Goal: Task Accomplishment & Management: Manage account settings

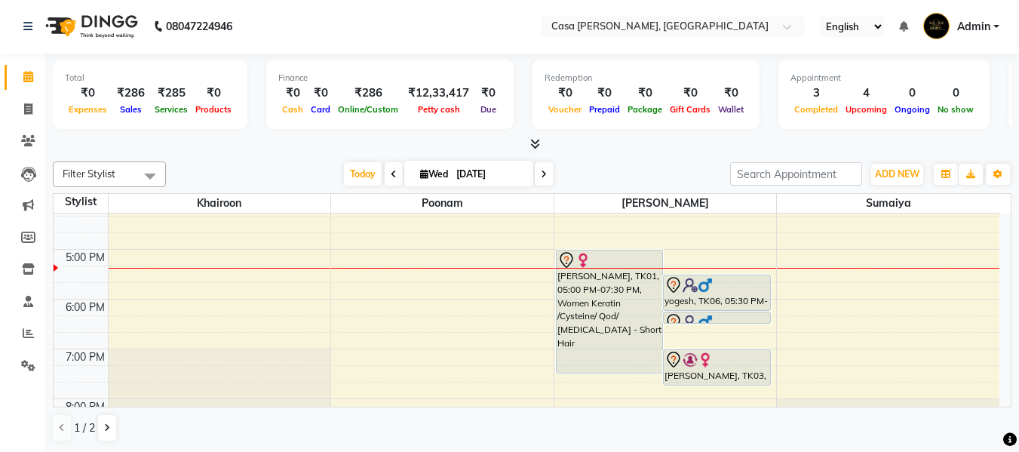
scroll to position [392, 0]
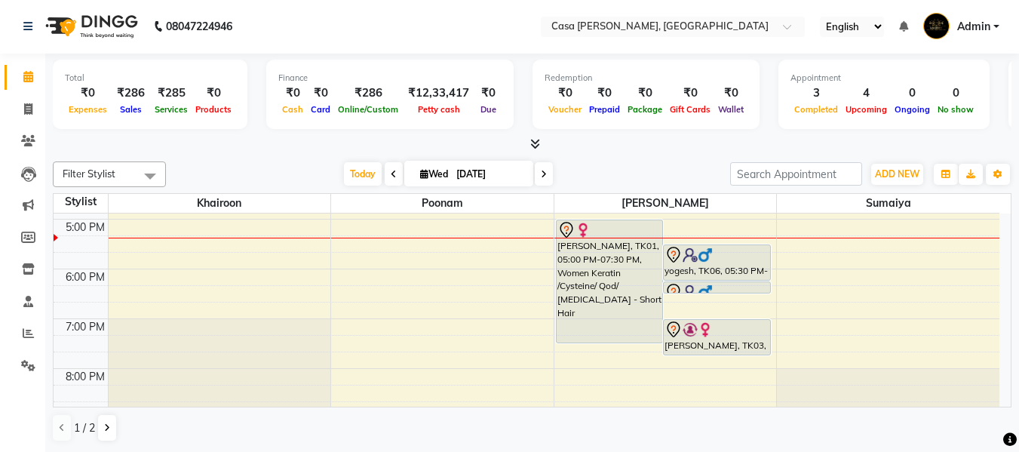
click at [545, 176] on span at bounding box center [544, 173] width 18 height 23
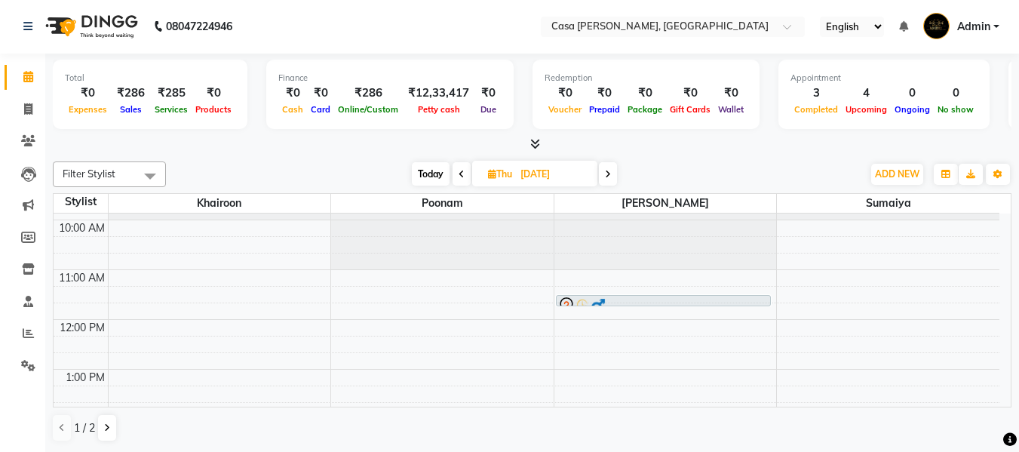
scroll to position [37, 0]
click at [459, 174] on icon at bounding box center [461, 174] width 6 height 9
type input "[DATE]"
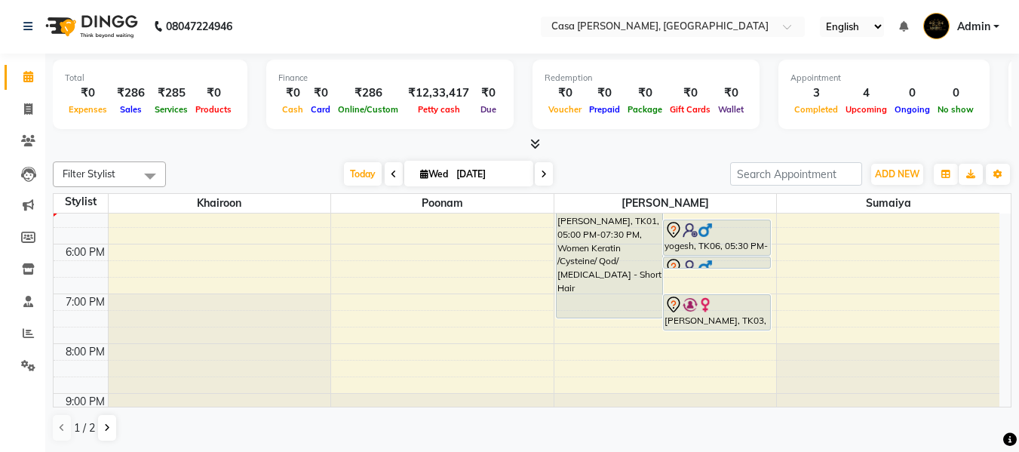
scroll to position [429, 0]
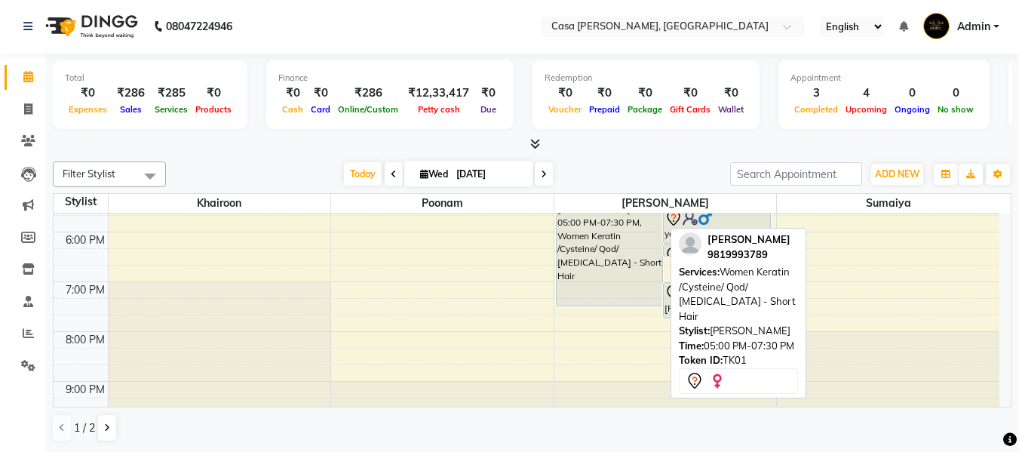
click at [627, 254] on div "[PERSON_NAME], TK01, 05:00 PM-07:30 PM, Women Keratin /Cysteine/ Qod/ [MEDICAL_…" at bounding box center [609, 244] width 106 height 122
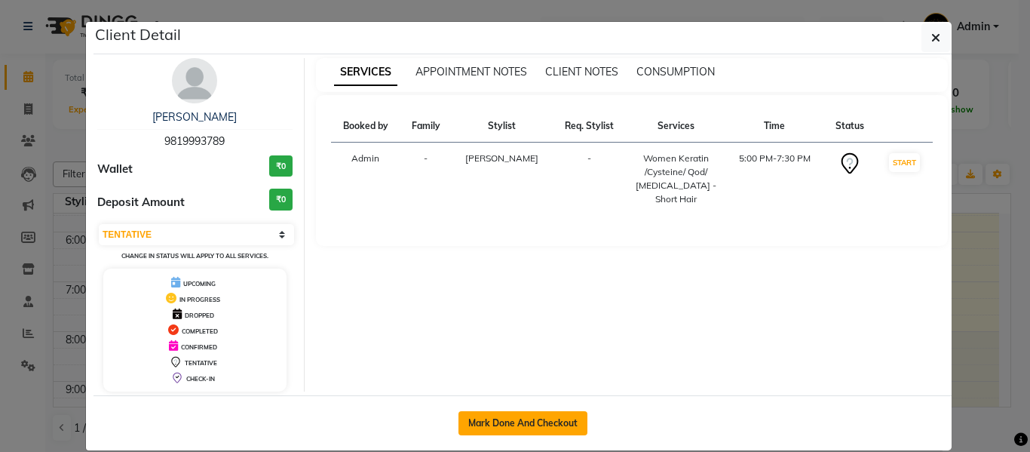
click at [509, 426] on button "Mark Done And Checkout" at bounding box center [522, 423] width 129 height 24
select select "3"
select select "700"
select select "service"
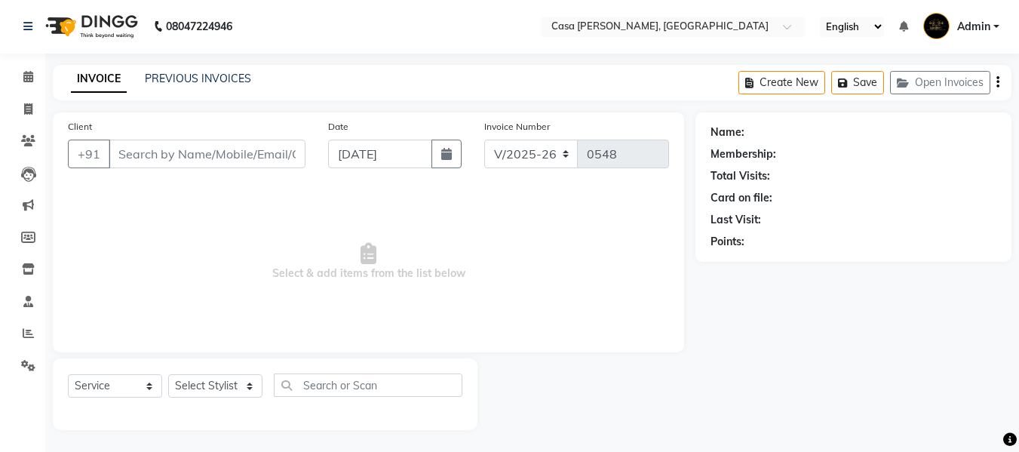
type input "9819993789"
select select "10554"
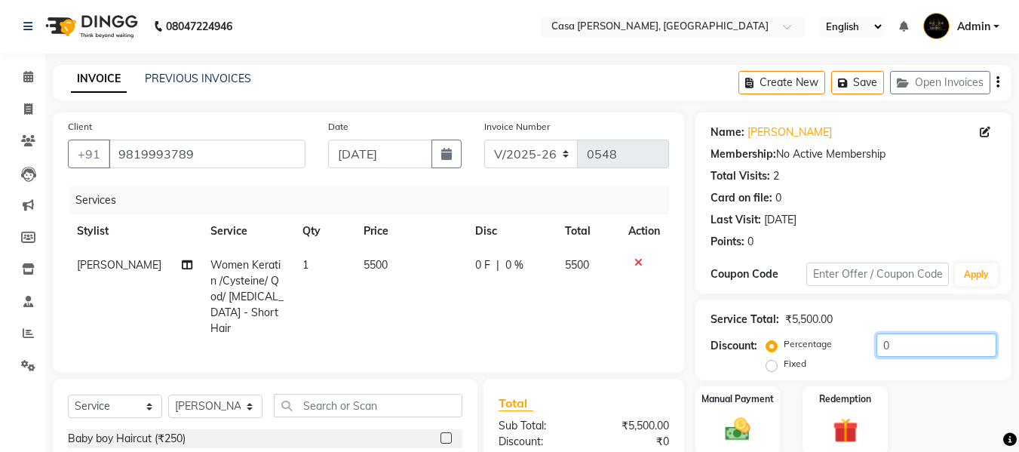
click at [887, 342] on input "0" at bounding box center [936, 344] width 120 height 23
click at [899, 346] on input "20" at bounding box center [936, 344] width 120 height 23
type input "2"
type input "10"
click at [897, 399] on div "Manual Payment Redemption" at bounding box center [853, 420] width 339 height 69
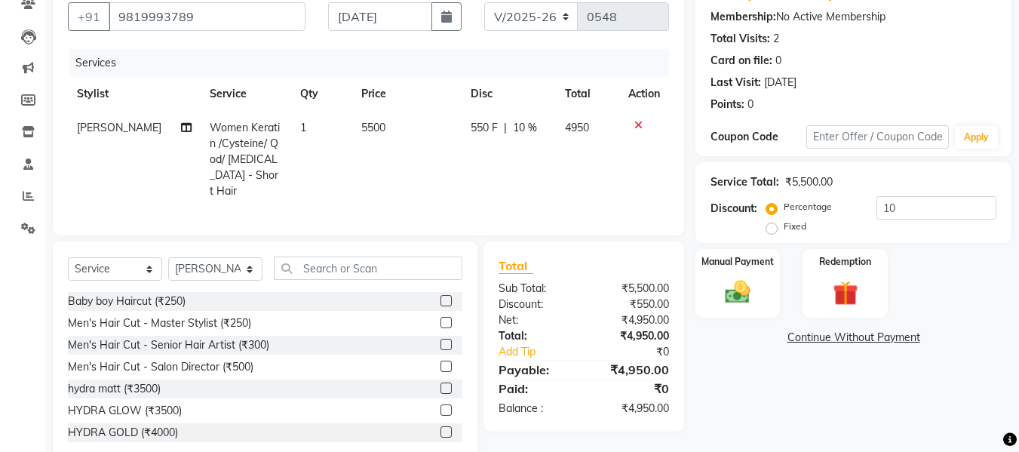
scroll to position [168, 0]
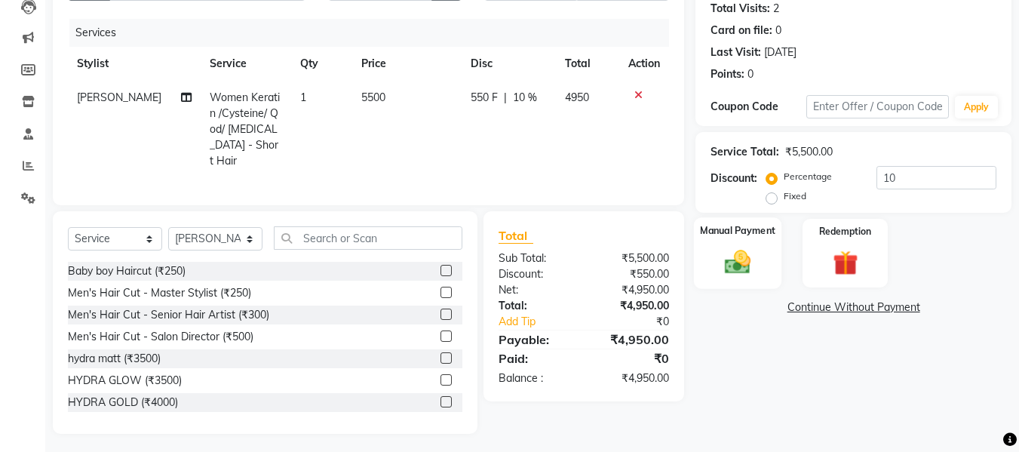
click at [753, 269] on img at bounding box center [737, 262] width 42 height 30
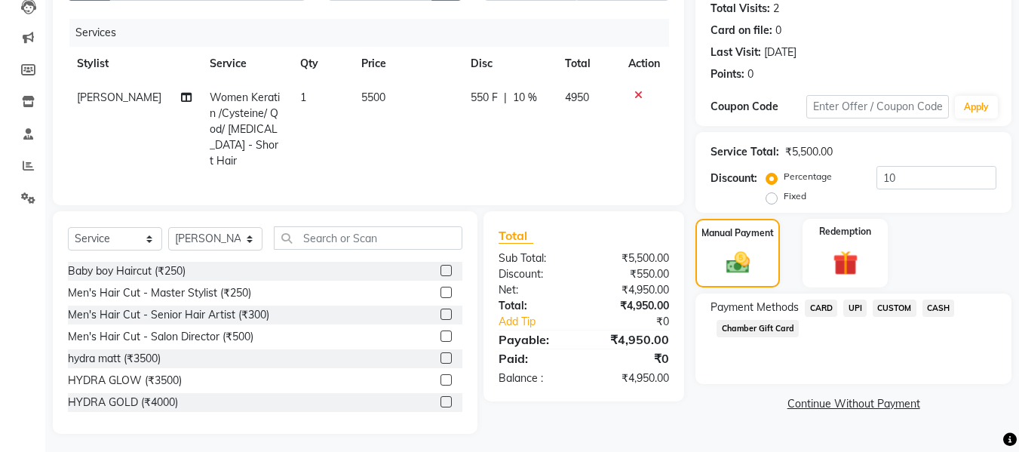
click at [854, 310] on span "UPI" at bounding box center [854, 307] width 23 height 17
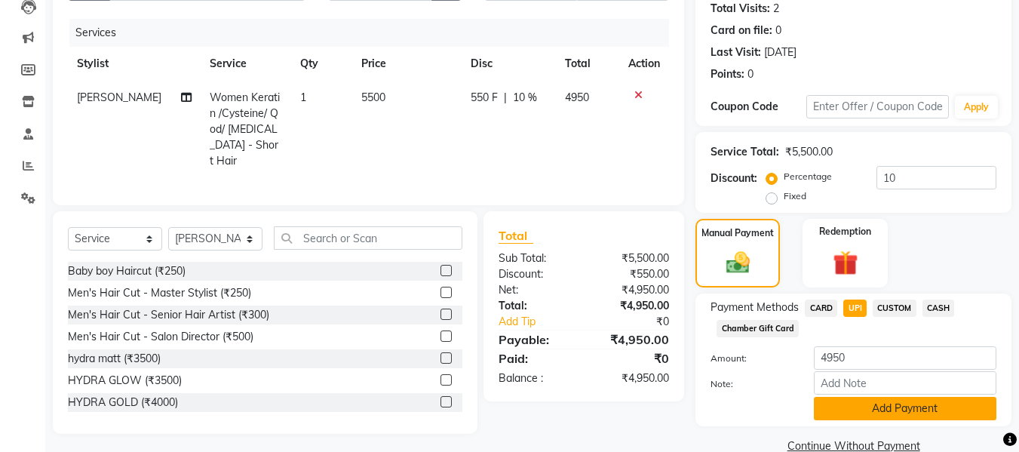
click at [872, 401] on button "Add Payment" at bounding box center [905, 408] width 182 height 23
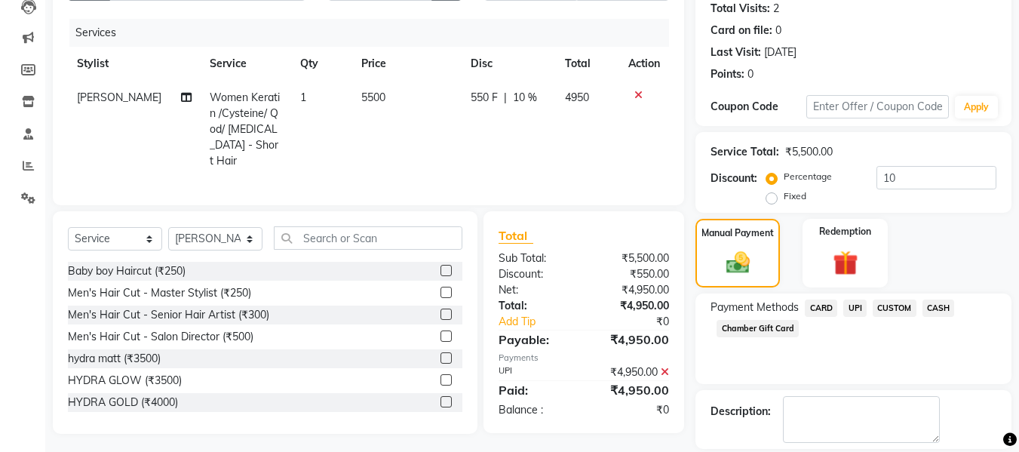
scroll to position [239, 0]
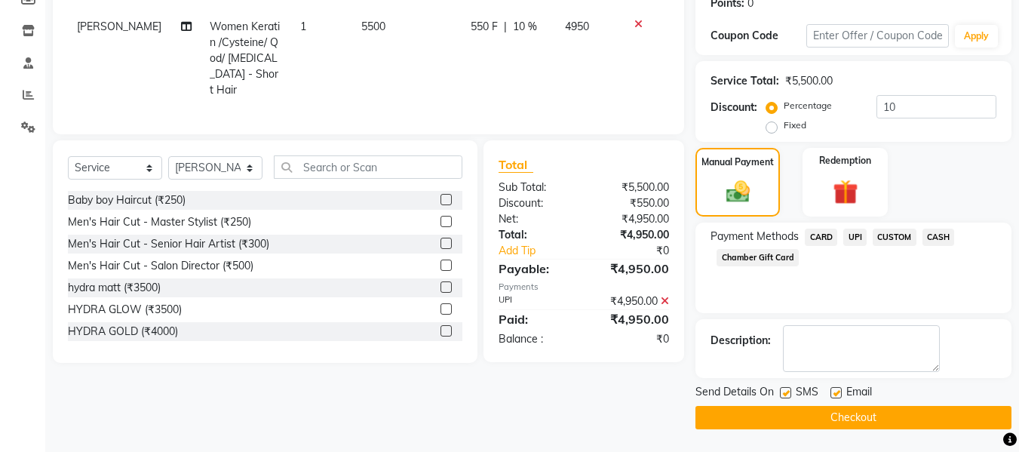
click at [952, 423] on button "Checkout" at bounding box center [853, 417] width 316 height 23
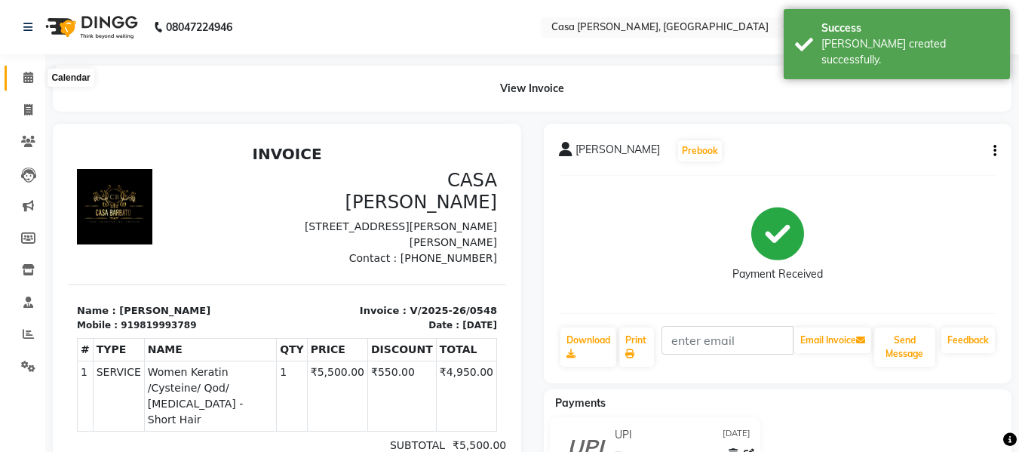
click at [26, 75] on icon at bounding box center [28, 77] width 10 height 11
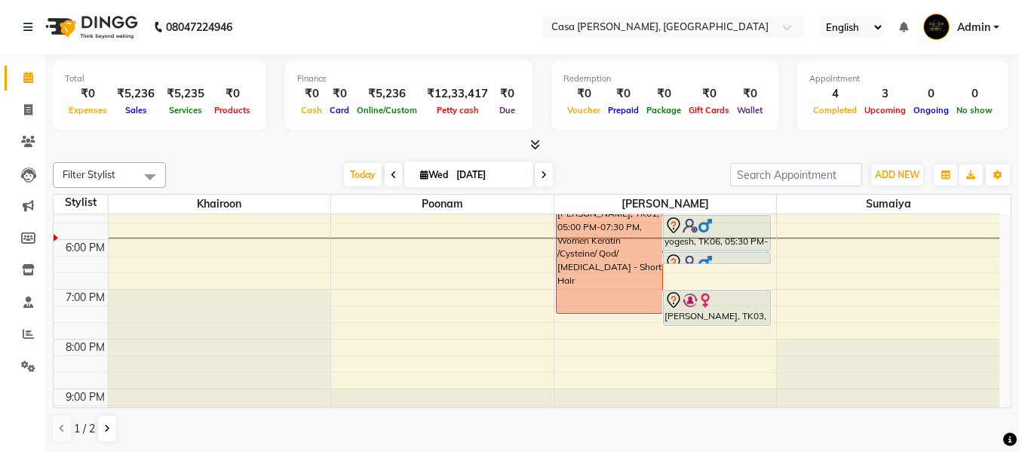
scroll to position [452, 0]
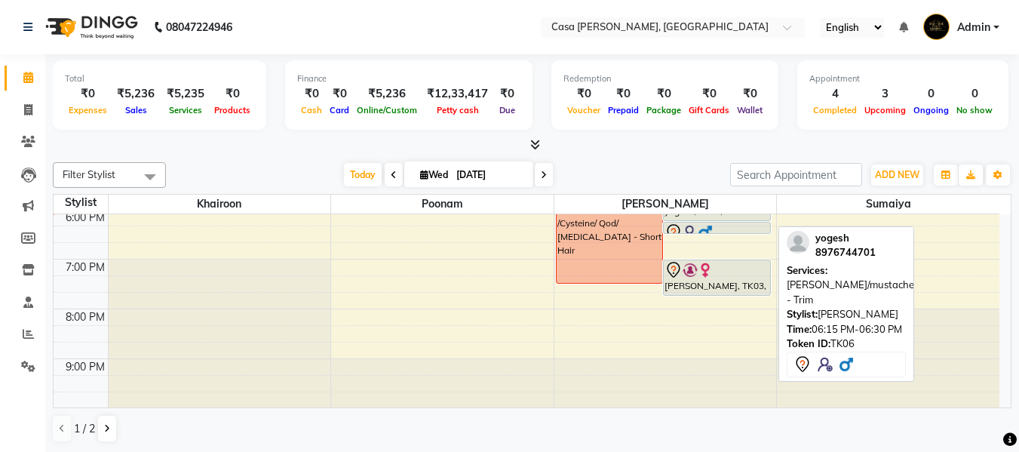
click at [716, 227] on div at bounding box center [716, 232] width 105 height 18
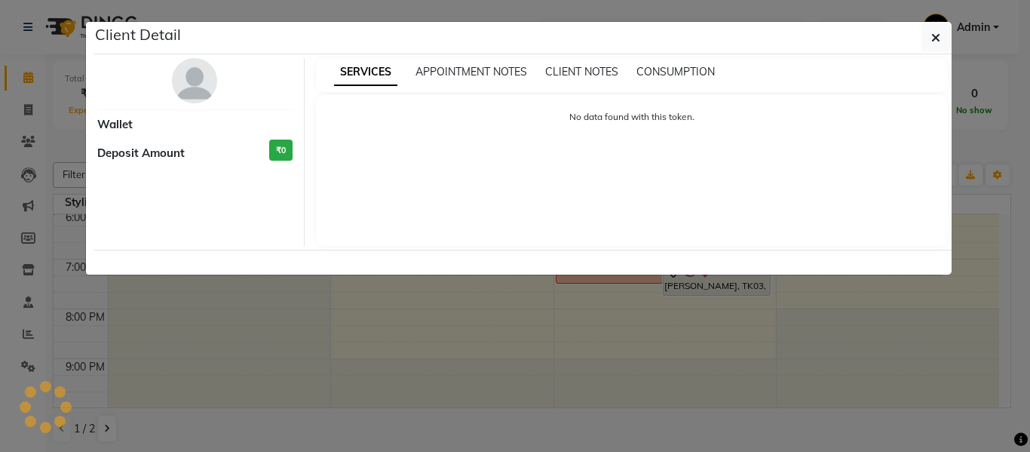
select select "7"
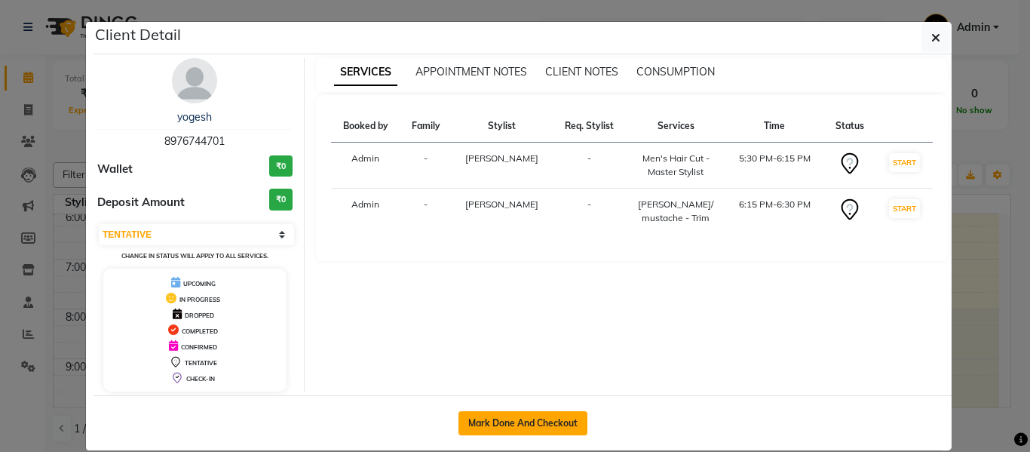
click at [521, 415] on button "Mark Done And Checkout" at bounding box center [522, 423] width 129 height 24
select select "service"
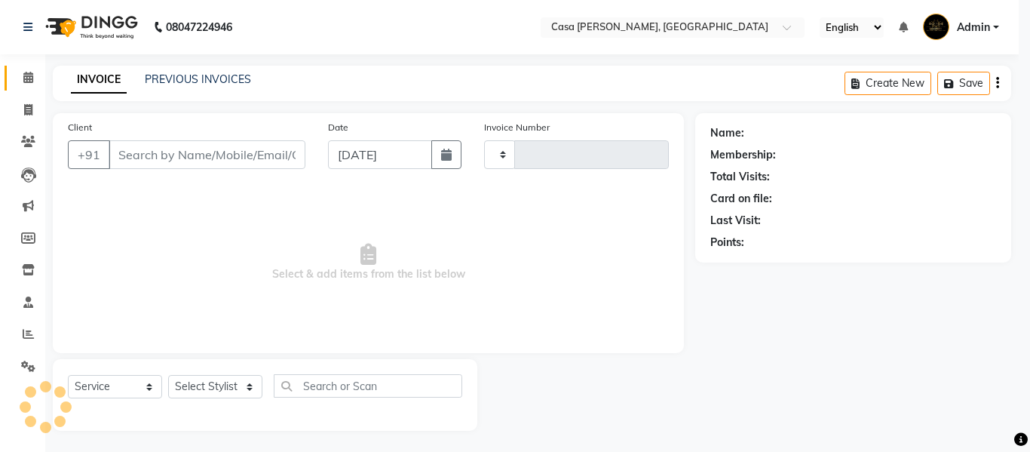
type input "0549"
select select "700"
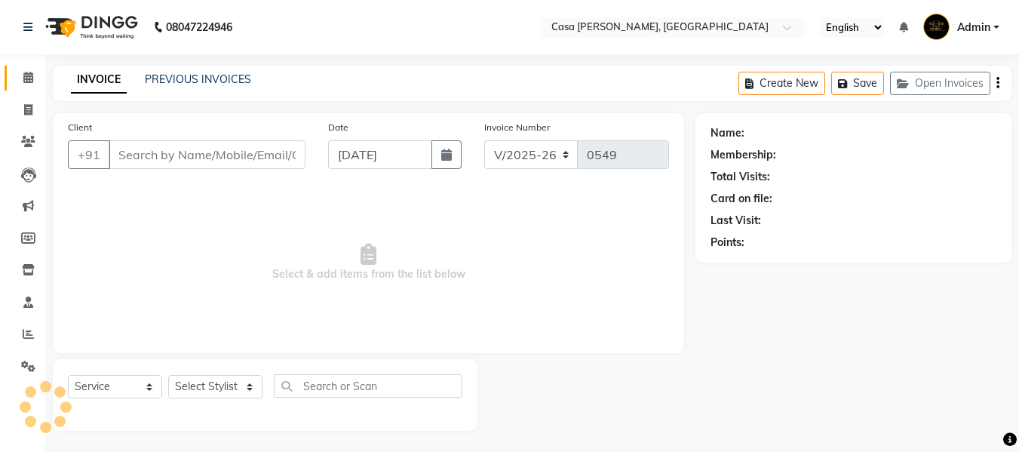
type input "8976744701"
select select "10554"
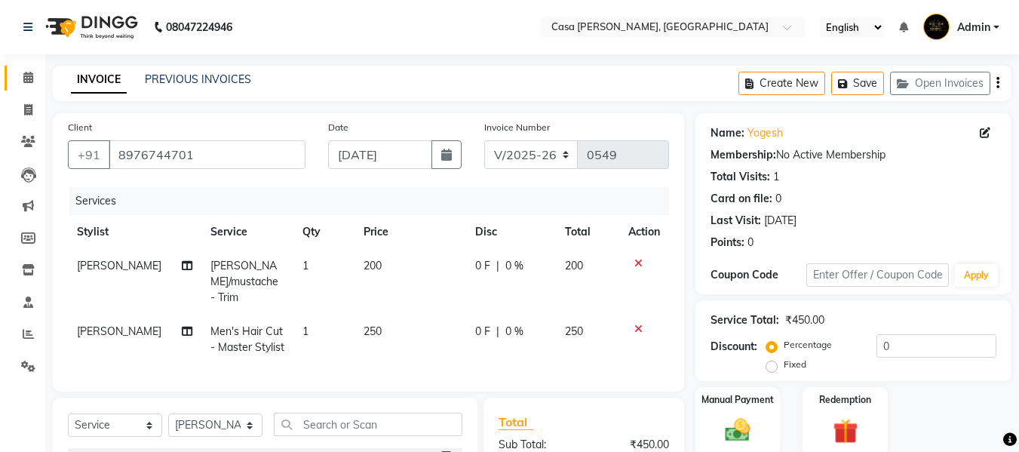
scroll to position [186, 0]
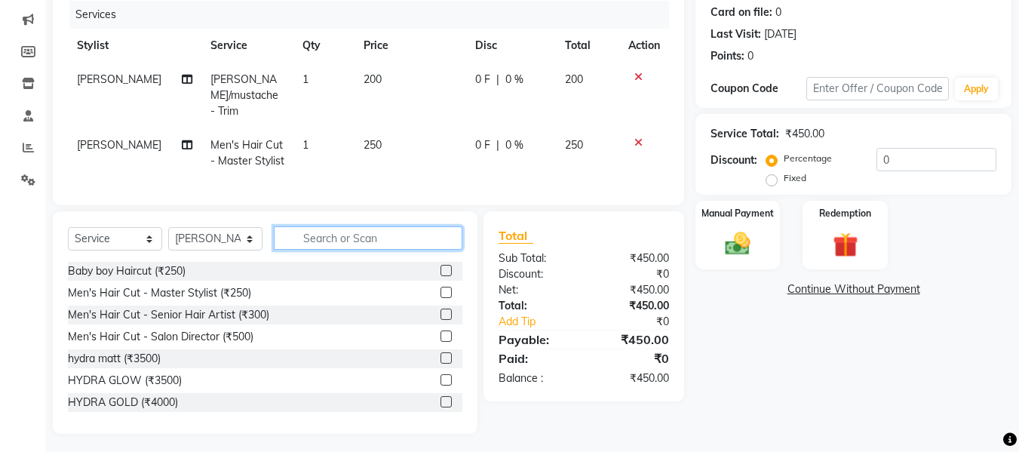
click at [316, 238] on input "text" at bounding box center [368, 237] width 189 height 23
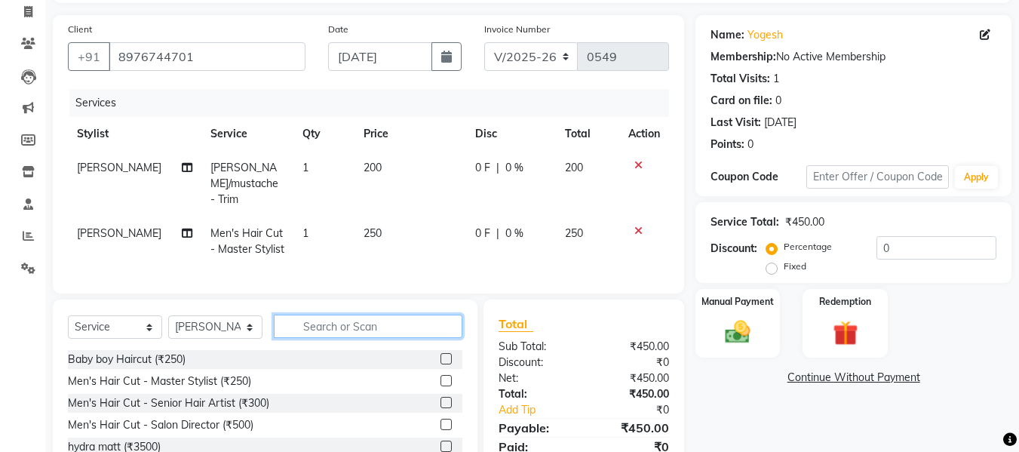
scroll to position [96, 0]
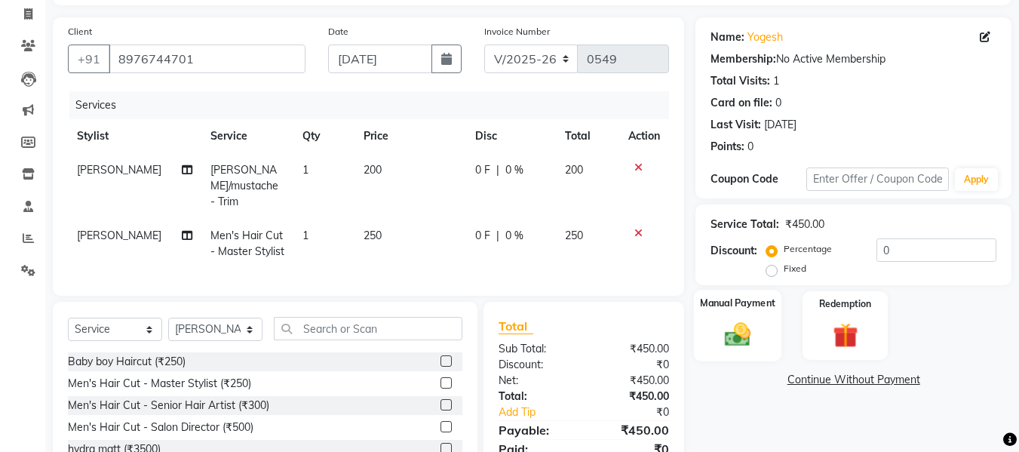
click at [742, 343] on img at bounding box center [737, 334] width 42 height 30
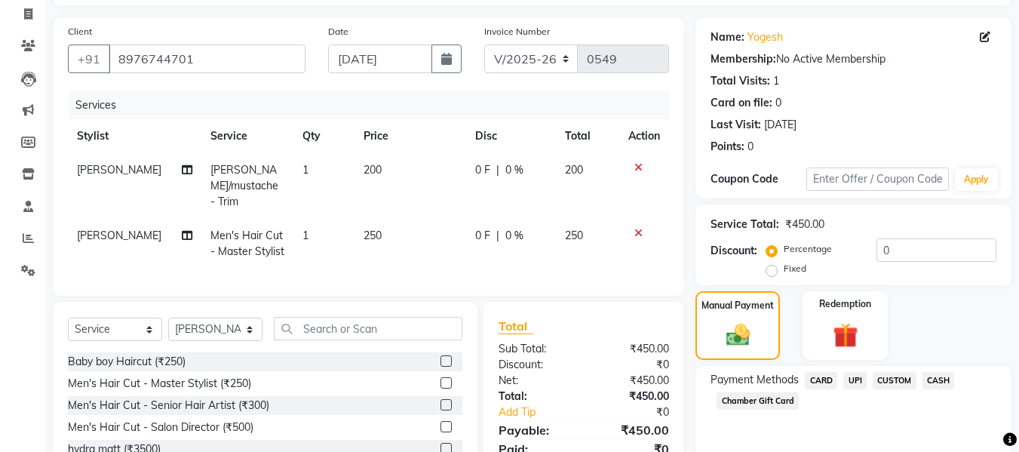
click at [937, 376] on span "CASH" at bounding box center [938, 380] width 32 height 17
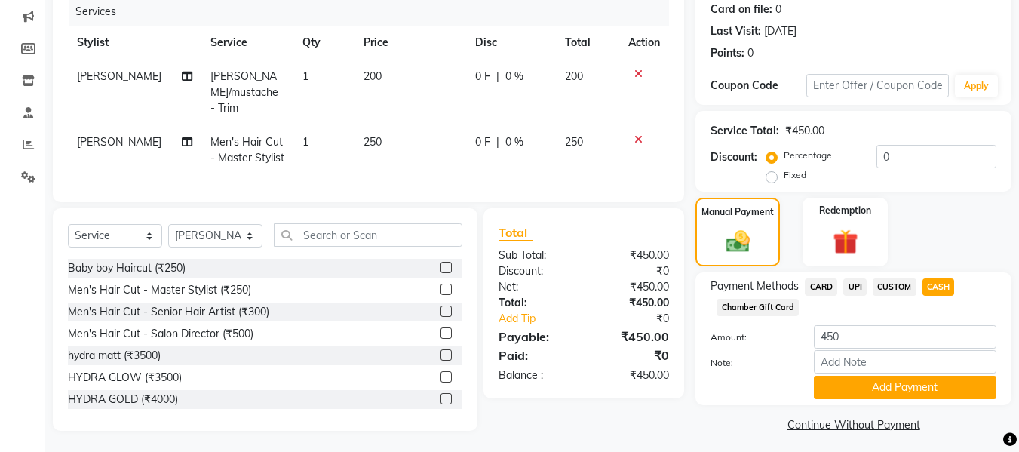
scroll to position [196, 0]
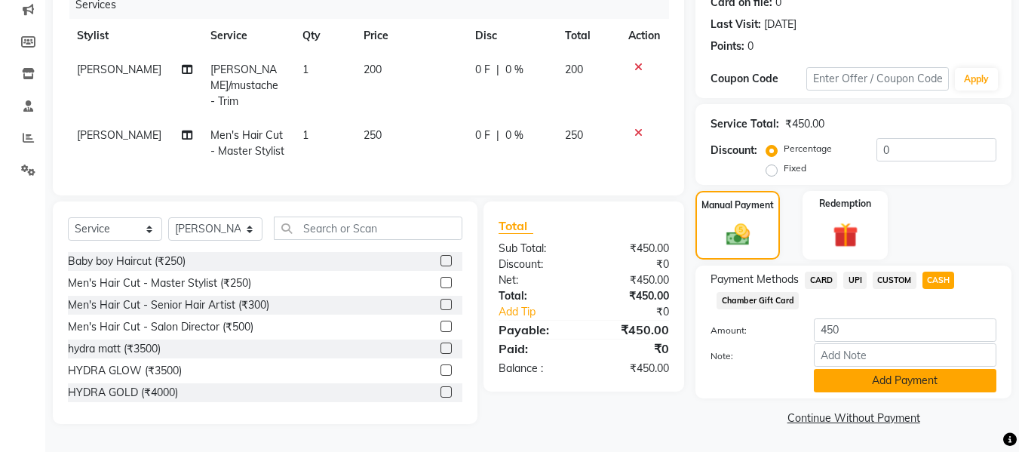
click at [893, 385] on button "Add Payment" at bounding box center [905, 380] width 182 height 23
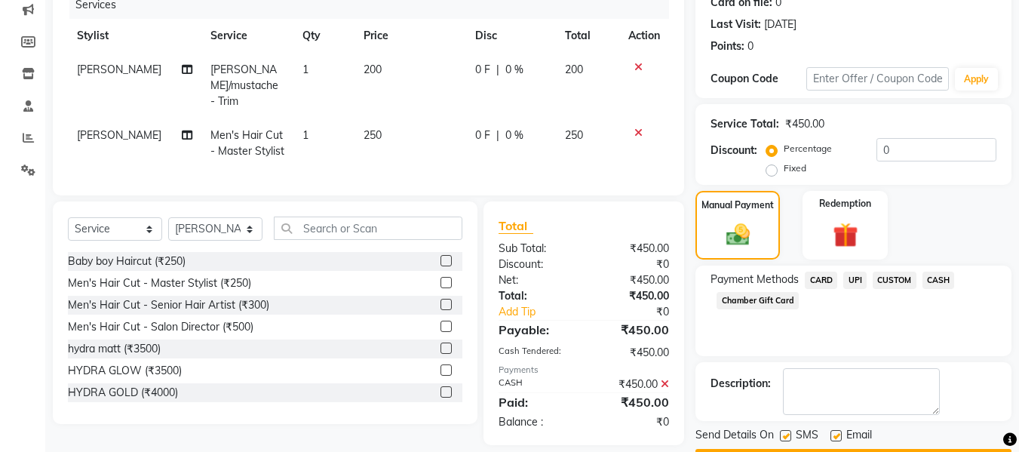
scroll to position [239, 0]
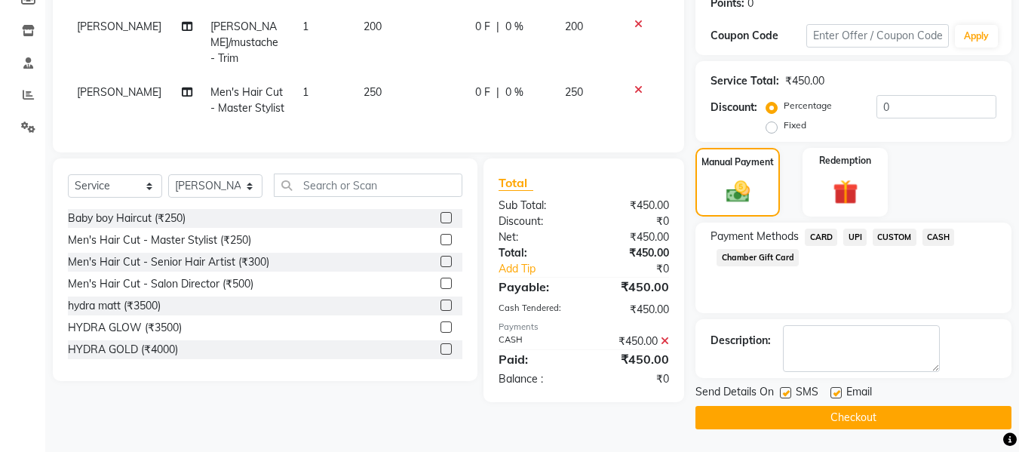
click at [856, 414] on button "Checkout" at bounding box center [853, 417] width 316 height 23
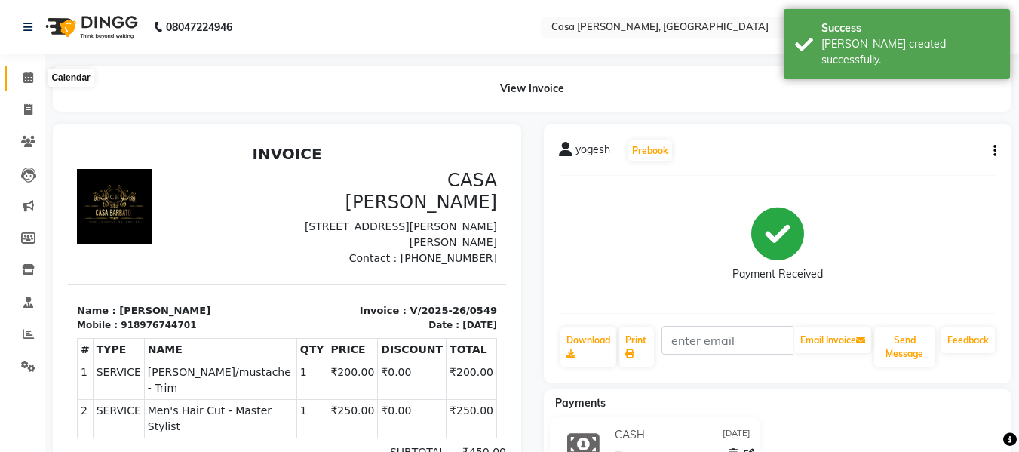
click at [33, 73] on icon at bounding box center [28, 77] width 10 height 11
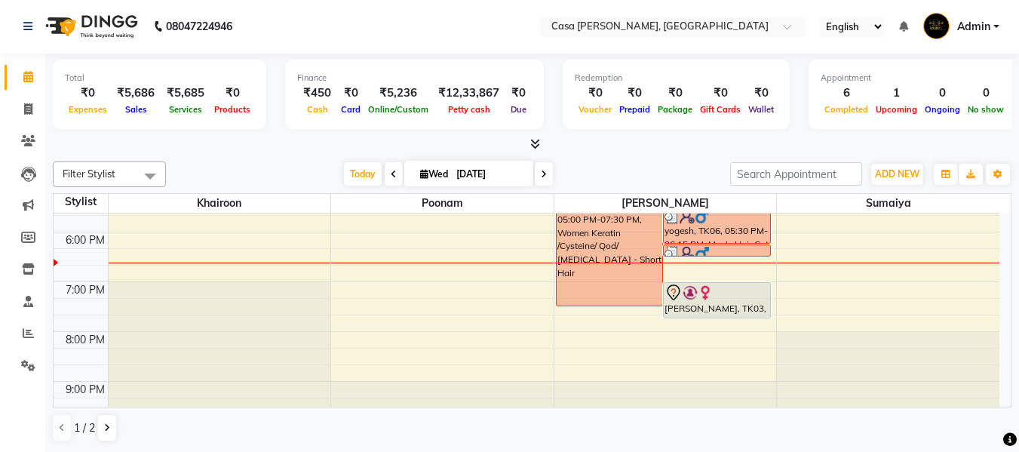
scroll to position [452, 0]
